Goal: Task Accomplishment & Management: Use online tool/utility

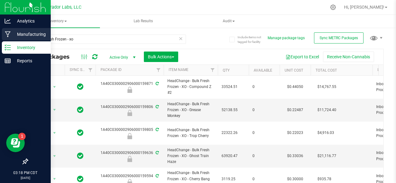
click at [12, 36] on p "Manufacturing" at bounding box center [29, 34] width 37 height 7
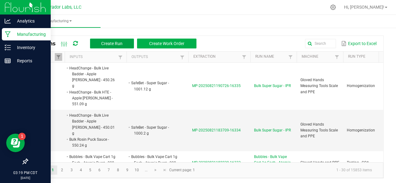
click at [102, 43] on span "Create Run" at bounding box center [111, 43] width 21 height 5
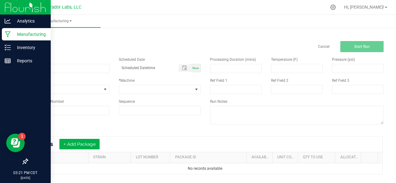
click at [14, 37] on p "Manufacturing" at bounding box center [29, 34] width 37 height 7
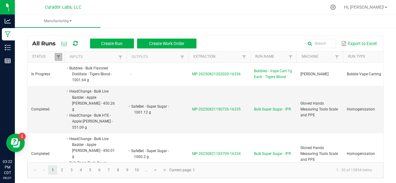
click at [60, 54] on link at bounding box center [58, 57] width 7 height 8
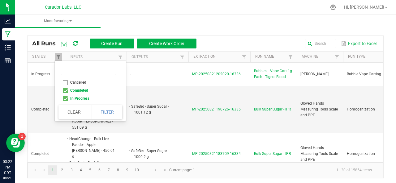
click at [66, 89] on li "Completed" at bounding box center [88, 91] width 60 height 8
checkbox input "false"
click at [97, 113] on button "Filter" at bounding box center [107, 112] width 31 height 14
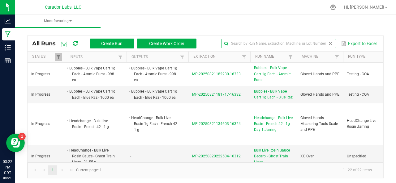
click at [307, 44] on input "text" at bounding box center [278, 43] width 114 height 9
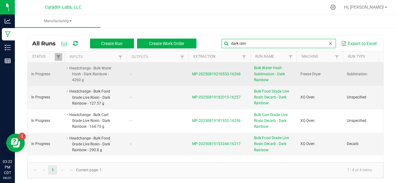
type input "dark rain"
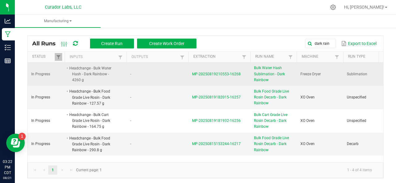
click at [206, 75] on span "MP-20250819210553-16268" at bounding box center [216, 74] width 49 height 4
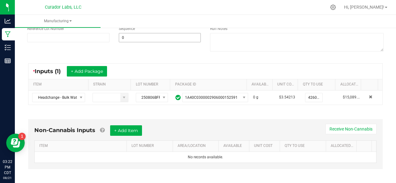
scroll to position [106, 0]
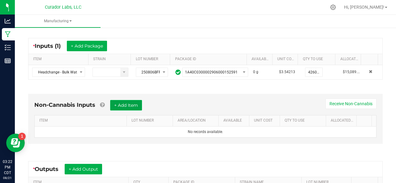
click at [117, 102] on button "+ Add Item" at bounding box center [126, 105] width 32 height 11
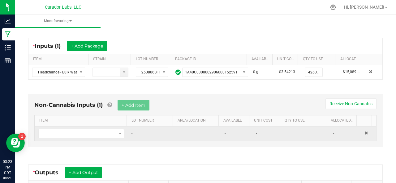
click at [49, 138] on td at bounding box center [81, 134] width 93 height 14
click at [51, 130] on span "NO DATA FOUND" at bounding box center [77, 134] width 77 height 9
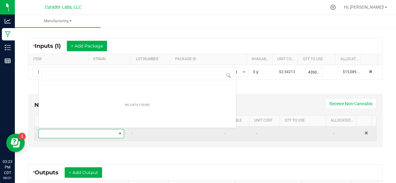
scroll to position [9, 82]
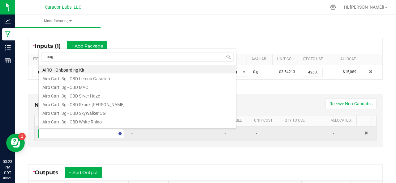
type input "bags"
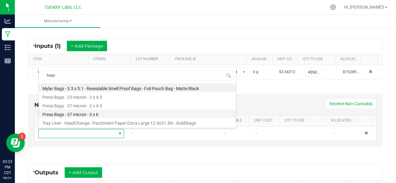
click at [59, 115] on li "Press Bags - 37 micron - 3 x 6" at bounding box center [137, 113] width 197 height 9
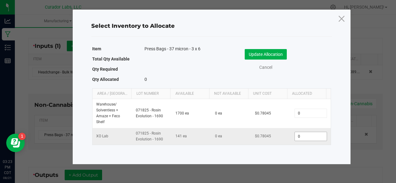
click at [303, 136] on input "0" at bounding box center [311, 136] width 32 height 9
type input "62"
click at [269, 57] on button "Update Allocation" at bounding box center [266, 54] width 42 height 11
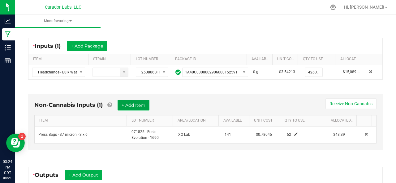
click at [125, 103] on button "+ Add Item" at bounding box center [133, 105] width 32 height 11
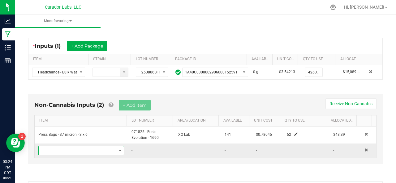
click at [86, 150] on span "NO DATA FOUND" at bounding box center [77, 151] width 77 height 9
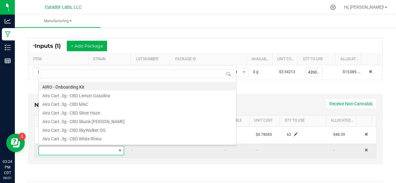
click at [86, 150] on span at bounding box center [77, 151] width 77 height 9
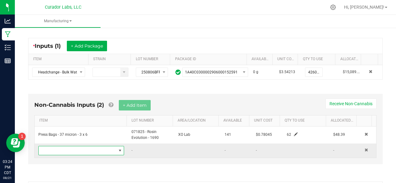
click at [86, 150] on span "NO DATA FOUND" at bounding box center [77, 151] width 77 height 9
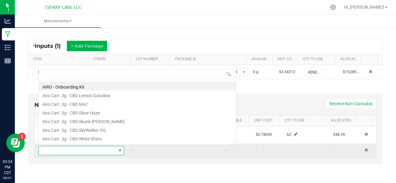
type input "g"
type input "bags"
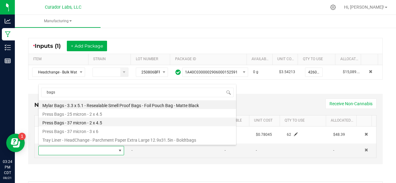
click at [75, 123] on li "Press Bags - 37 micron - 2 x 4.5" at bounding box center [137, 122] width 197 height 9
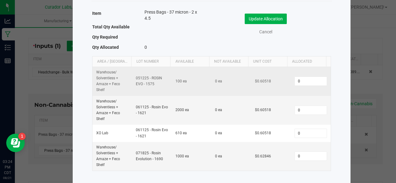
scroll to position [36, 0]
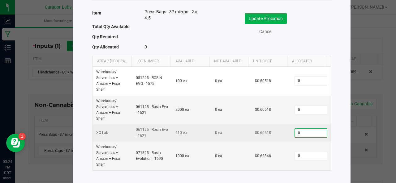
click at [298, 136] on input "0" at bounding box center [311, 133] width 32 height 9
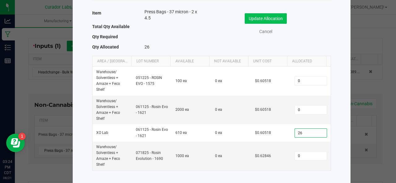
type input "26"
click at [264, 18] on button "Update Allocation" at bounding box center [266, 18] width 42 height 11
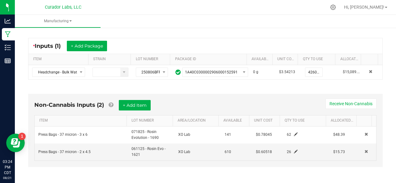
scroll to position [214, 0]
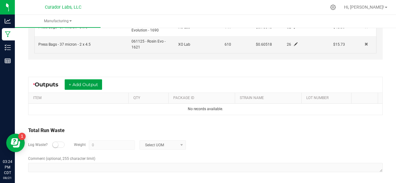
click at [80, 82] on button "+ Add Output" at bounding box center [83, 84] width 37 height 11
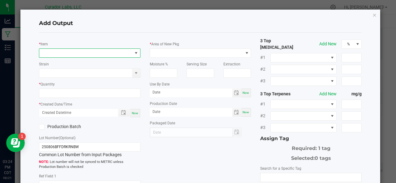
click at [54, 52] on span "NO DATA FOUND" at bounding box center [85, 53] width 93 height 9
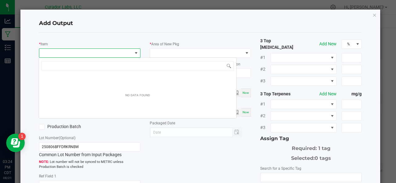
scroll to position [9, 100]
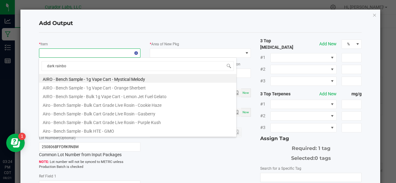
type input "dark rainbow"
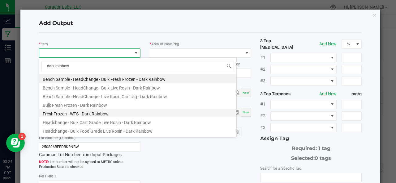
scroll to position [120, 0]
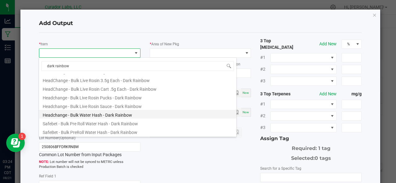
click at [77, 113] on li "Headchange - Bulk Water Hash - Dark Rainbow" at bounding box center [137, 114] width 197 height 9
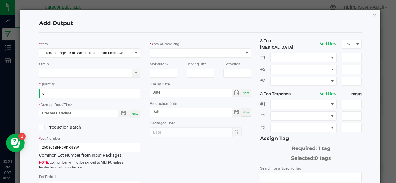
click at [74, 92] on input "0" at bounding box center [90, 93] width 100 height 9
type input "1193.6000 g"
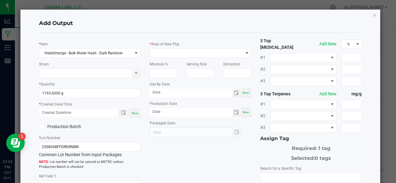
click at [132, 115] on div "Now" at bounding box center [135, 113] width 10 height 8
type input "[DATE] 3:24 PM"
type input "[DATE]"
click at [55, 126] on label "Production Batch" at bounding box center [62, 127] width 46 height 6
click at [0, 0] on input "Production Batch" at bounding box center [0, 0] width 0 height 0
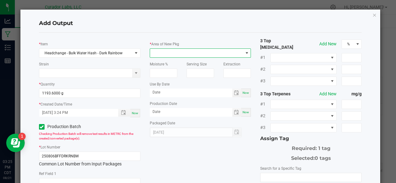
click at [158, 53] on span at bounding box center [196, 53] width 93 height 9
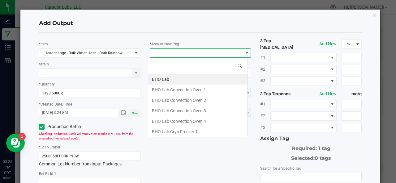
scroll to position [9, 100]
type input "xo"
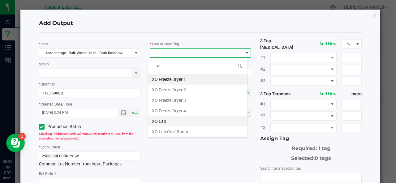
click at [165, 121] on li "XO Lab" at bounding box center [197, 121] width 99 height 11
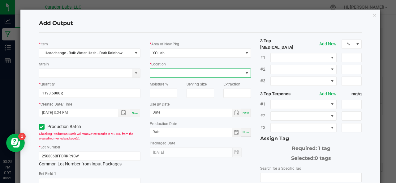
click at [165, 74] on span at bounding box center [196, 73] width 93 height 9
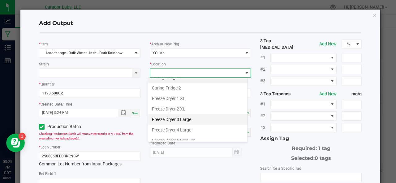
scroll to position [36, 0]
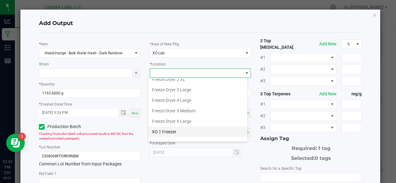
click at [169, 133] on li "XO 1 Freezer" at bounding box center [197, 132] width 99 height 11
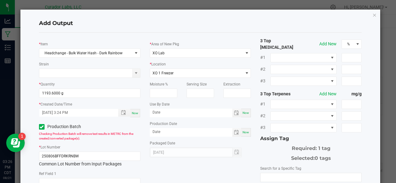
click at [243, 112] on span "Now" at bounding box center [245, 112] width 6 height 3
click at [201, 112] on input "[DATE]" at bounding box center [191, 113] width 83 height 8
type input "[DATE]"
click at [245, 133] on span "Now" at bounding box center [245, 132] width 6 height 3
type input "[DATE]"
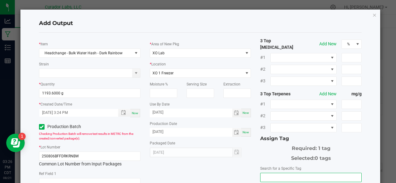
click at [286, 173] on input "NO DATA FOUND" at bounding box center [310, 177] width 101 height 9
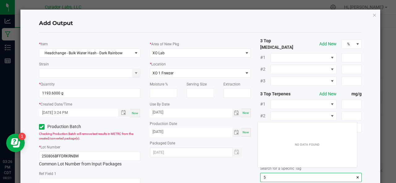
scroll to position [9, 100]
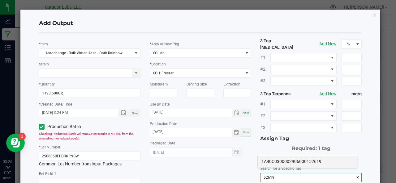
click at [274, 161] on li "1A40C0300002906000152619" at bounding box center [307, 161] width 99 height 11
type input "1A40C0300002906000152619"
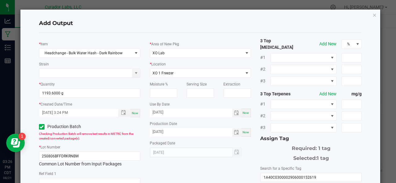
click at [206, 167] on div "* Item Headchange - Bulk Water Hash - Dark Rainbow Strain * Quantity 1193.6000 …" at bounding box center [200, 150] width 332 height 225
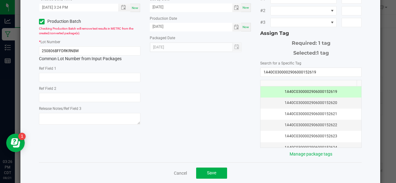
scroll to position [110, 0]
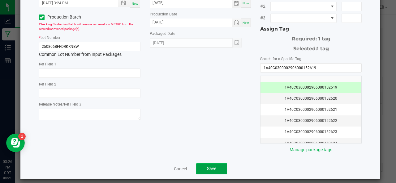
click at [205, 167] on button "Save" at bounding box center [211, 169] width 31 height 11
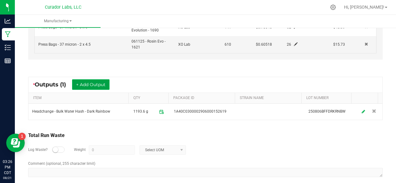
click at [99, 83] on button "+ Add Output" at bounding box center [90, 84] width 37 height 11
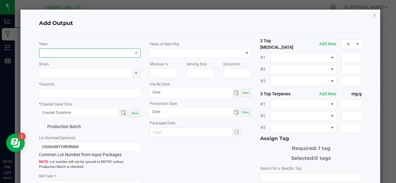
click at [79, 55] on span "NO DATA FOUND" at bounding box center [85, 53] width 93 height 9
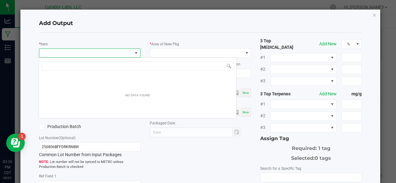
scroll to position [9, 100]
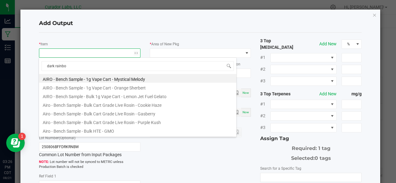
type input "dark rainbow"
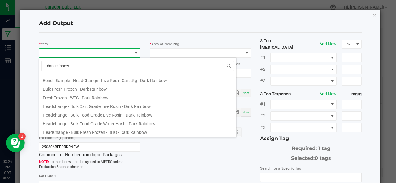
scroll to position [20, 0]
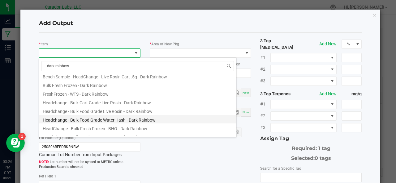
click at [83, 117] on li "Headchange - Bulk Food Grade Water Hash - Dark Rainbow" at bounding box center [137, 119] width 197 height 9
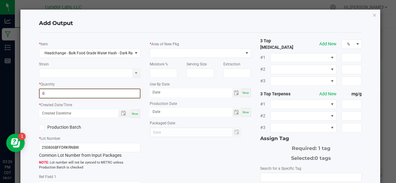
click at [64, 90] on input "0" at bounding box center [90, 93] width 100 height 9
type input "362.9700 g"
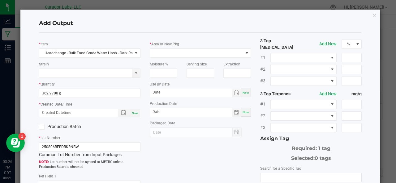
click at [133, 112] on span "Now" at bounding box center [135, 113] width 6 height 3
type input "[DATE] 3:26 PM"
type input "[DATE]"
click at [48, 126] on label "Production Batch" at bounding box center [62, 127] width 46 height 6
click at [0, 0] on input "Production Batch" at bounding box center [0, 0] width 0 height 0
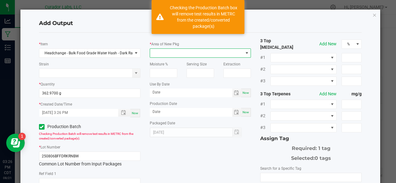
click at [197, 53] on span at bounding box center [196, 53] width 93 height 9
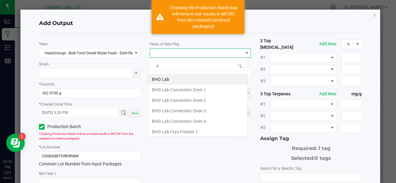
scroll to position [9, 100]
type input "xo"
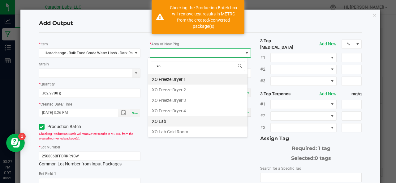
click at [159, 122] on li "XO Lab" at bounding box center [197, 121] width 99 height 11
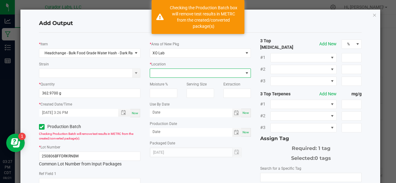
click at [180, 74] on span at bounding box center [196, 73] width 93 height 9
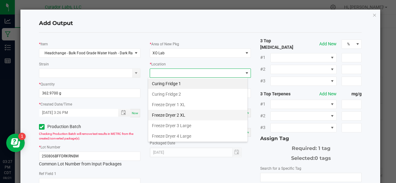
scroll to position [72, 0]
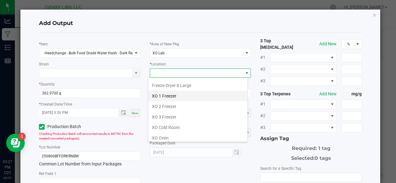
click at [163, 94] on li "XO 1 Freezer" at bounding box center [197, 96] width 99 height 11
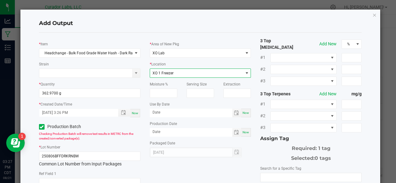
click at [242, 115] on div "Now" at bounding box center [246, 113] width 10 height 9
click at [177, 112] on input "[DATE]" at bounding box center [191, 113] width 83 height 8
type input "[DATE]"
click at [245, 132] on span "Now" at bounding box center [245, 132] width 6 height 3
type input "[DATE]"
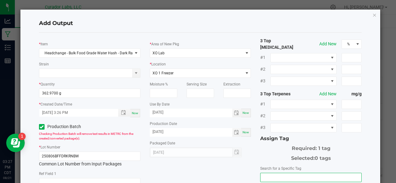
click at [271, 173] on input "NO DATA FOUND" at bounding box center [310, 177] width 101 height 9
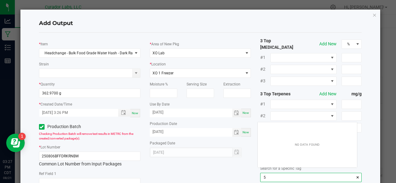
scroll to position [9, 100]
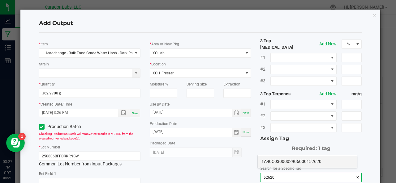
click at [272, 161] on li "1A40C0300002906000152620" at bounding box center [307, 161] width 99 height 11
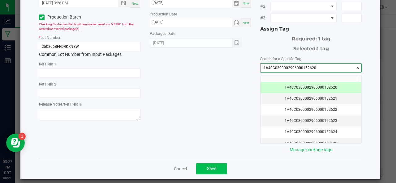
type input "1A40C0300002906000152620"
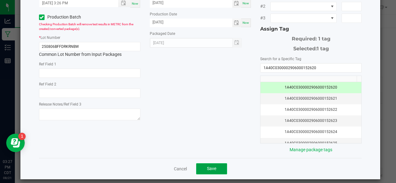
click at [199, 165] on button "Save" at bounding box center [211, 169] width 31 height 11
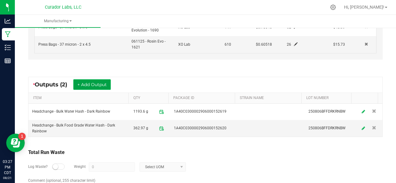
click at [89, 83] on button "+ Add Output" at bounding box center [91, 84] width 37 height 11
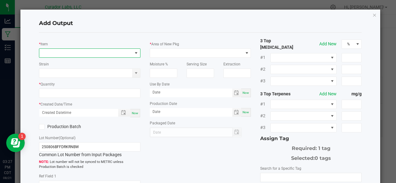
click at [63, 52] on span "NO DATA FOUND" at bounding box center [85, 53] width 93 height 9
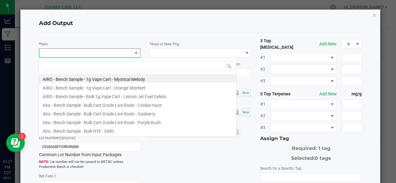
scroll to position [9, 100]
type input "dark rainbow"
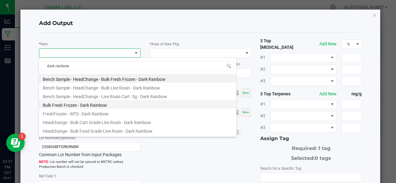
scroll to position [120, 0]
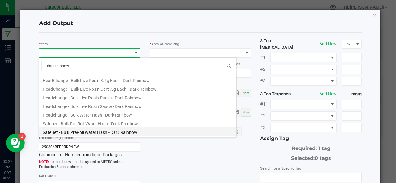
click at [80, 131] on li "SafeBet - Bulk PreRoll Water Hash - Dark Rainbow" at bounding box center [137, 131] width 197 height 9
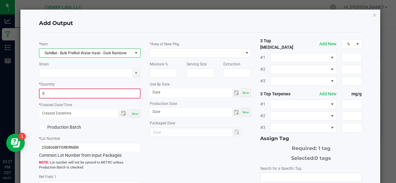
click at [69, 96] on input "0" at bounding box center [90, 93] width 100 height 9
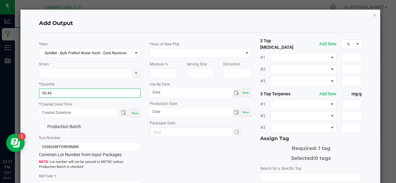
type input "90.4600 g"
click at [134, 112] on span "Now" at bounding box center [135, 113] width 6 height 3
type input "[DATE] 3:27 PM"
type input "[DATE]"
click at [59, 125] on label "Production Batch" at bounding box center [62, 127] width 46 height 6
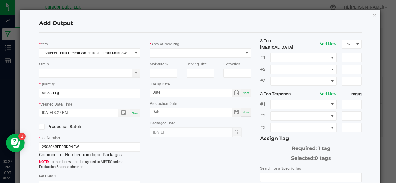
click at [0, 0] on input "Production Batch" at bounding box center [0, 0] width 0 height 0
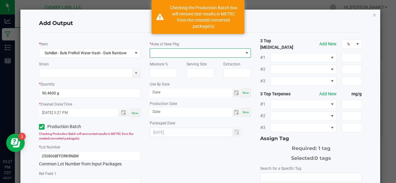
click at [186, 56] on span at bounding box center [196, 53] width 93 height 9
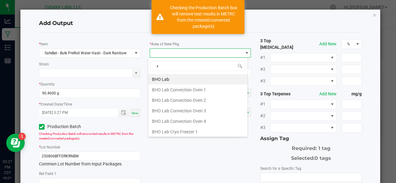
scroll to position [9, 100]
type input "xo"
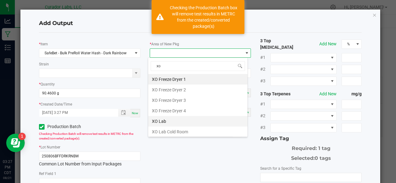
click at [159, 123] on li "XO Lab" at bounding box center [197, 121] width 99 height 11
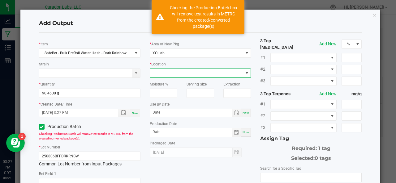
click at [178, 73] on span at bounding box center [196, 73] width 93 height 9
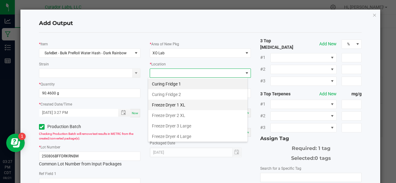
scroll to position [72, 0]
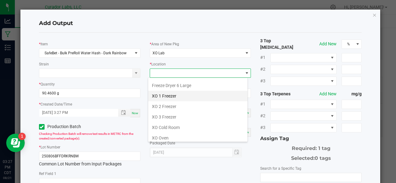
click at [171, 96] on li "XO 1 Freezer" at bounding box center [197, 96] width 99 height 11
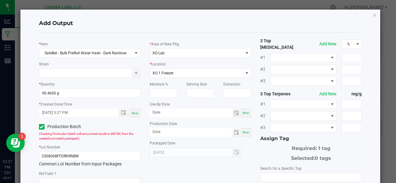
click at [245, 113] on span "Now" at bounding box center [245, 112] width 6 height 3
click at [178, 115] on input "[DATE]" at bounding box center [191, 113] width 83 height 8
type input "[DATE]"
click at [242, 132] on span "Now" at bounding box center [245, 132] width 6 height 3
type input "[DATE]"
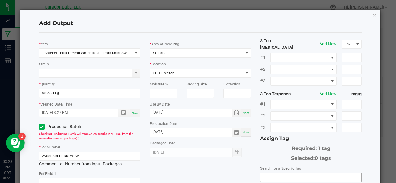
click at [277, 173] on input "NO DATA FOUND" at bounding box center [310, 177] width 101 height 9
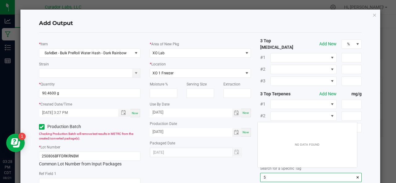
scroll to position [9, 100]
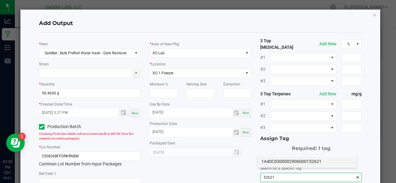
click at [274, 161] on li "1A40C0300002906000152621" at bounding box center [307, 161] width 99 height 11
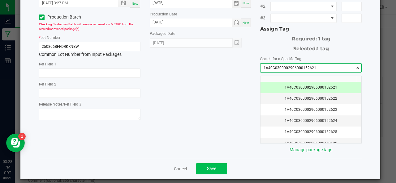
type input "1A40C0300002906000152621"
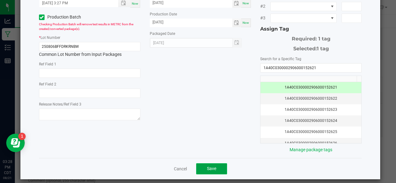
click at [214, 165] on button "Save" at bounding box center [211, 169] width 31 height 11
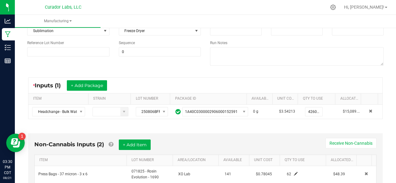
scroll to position [0, 0]
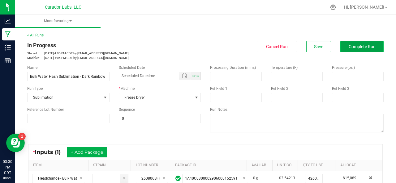
click at [352, 44] on span "Complete Run" at bounding box center [361, 46] width 27 height 5
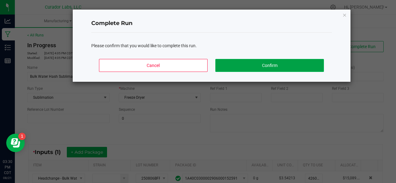
click at [276, 63] on button "Confirm" at bounding box center [269, 65] width 108 height 13
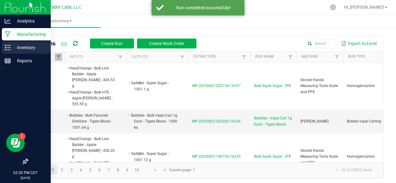
click at [20, 49] on p "Inventory" at bounding box center [29, 47] width 37 height 7
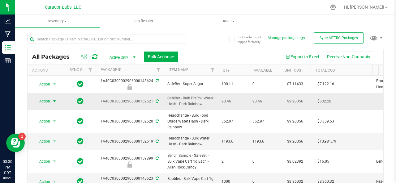
click at [43, 101] on span "Action" at bounding box center [42, 101] width 17 height 9
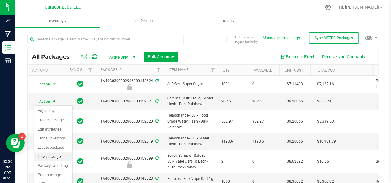
click at [39, 159] on li "Lock package" at bounding box center [53, 157] width 38 height 9
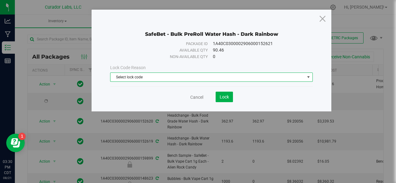
click at [133, 74] on span "Select lock code" at bounding box center [207, 77] width 194 height 9
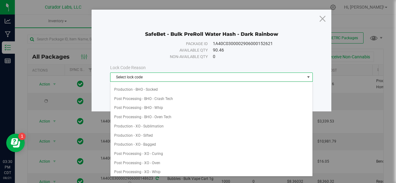
scroll to position [99, 0]
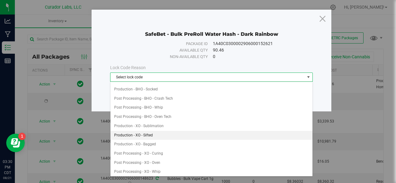
click at [141, 131] on li "Production - XO - Sifted" at bounding box center [211, 135] width 202 height 9
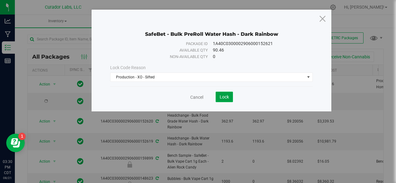
click at [225, 98] on span "Lock" at bounding box center [224, 97] width 9 height 5
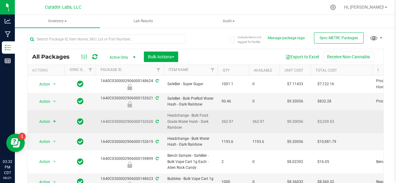
click at [41, 123] on span "Action" at bounding box center [42, 121] width 17 height 9
